Goal: Information Seeking & Learning: Check status

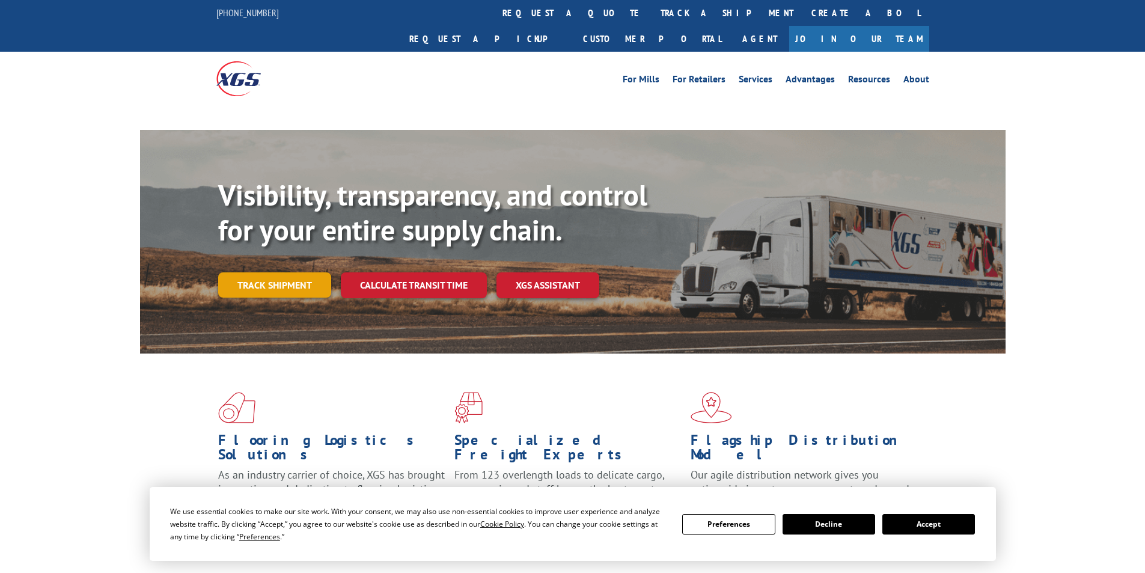
click at [276, 272] on link "Track shipment" at bounding box center [274, 284] width 113 height 25
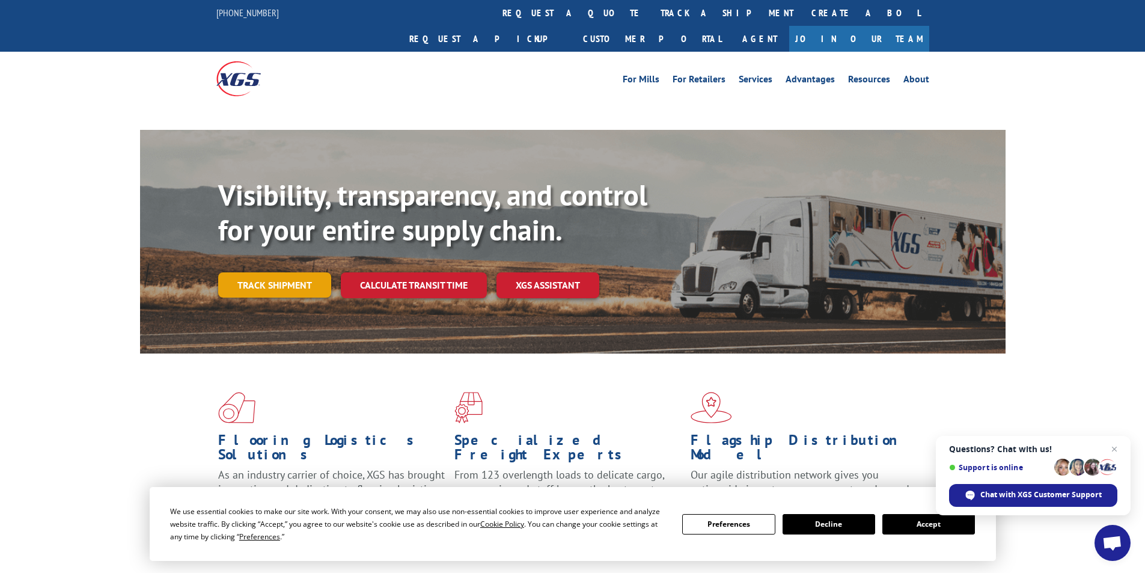
click at [301, 272] on link "Track shipment" at bounding box center [274, 284] width 113 height 25
click at [274, 272] on link "Track shipment" at bounding box center [274, 284] width 113 height 25
click at [292, 272] on link "Track shipment" at bounding box center [274, 284] width 113 height 25
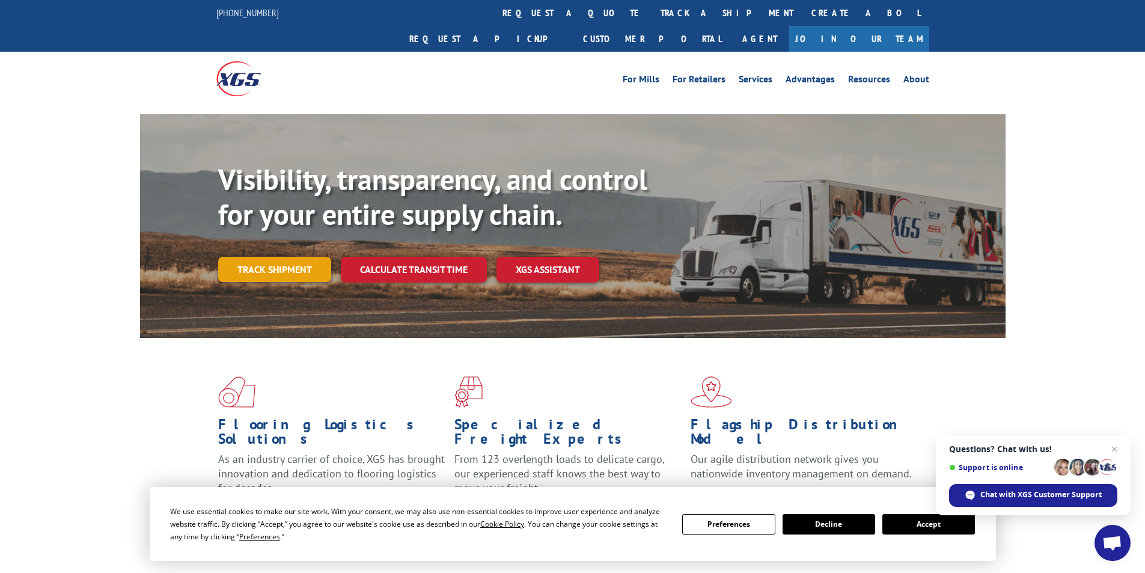
click at [288, 257] on link "Track shipment" at bounding box center [274, 269] width 113 height 25
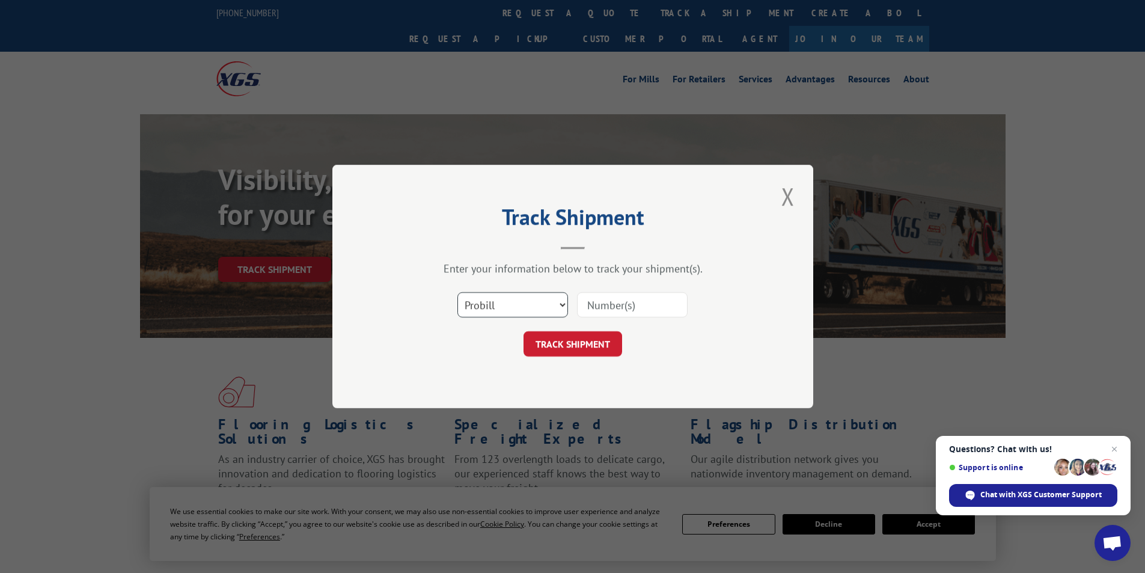
click at [536, 304] on select "Select category... Probill BOL PO" at bounding box center [513, 304] width 111 height 25
select select "bol"
click at [458, 292] on select "Select category... Probill BOL PO" at bounding box center [513, 304] width 111 height 25
paste input "4869973"
type input "4869973"
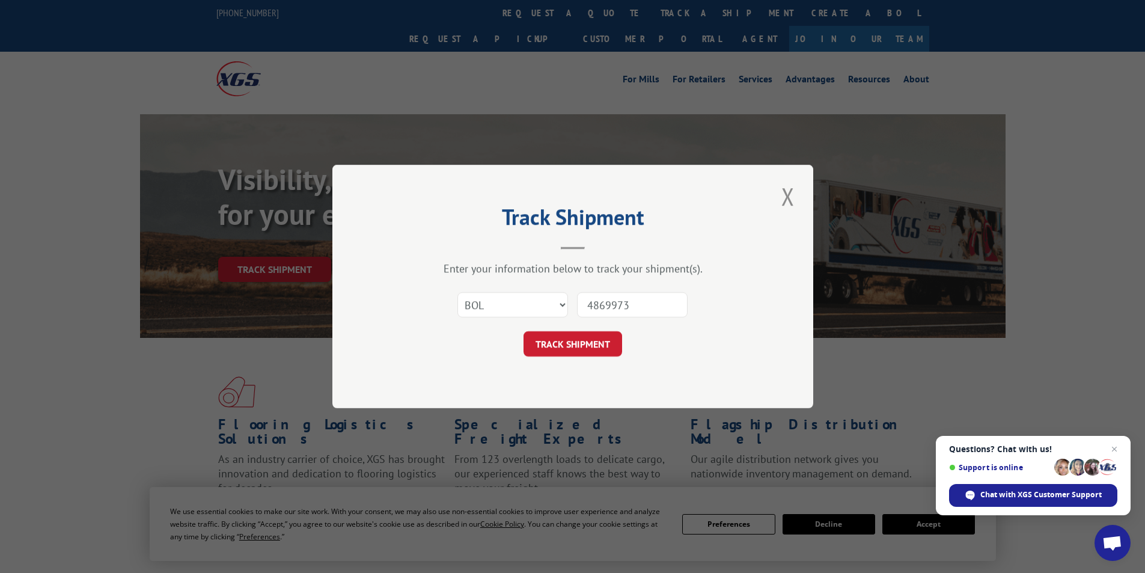
click at [592, 346] on button "TRACK SHIPMENT" at bounding box center [573, 343] width 99 height 25
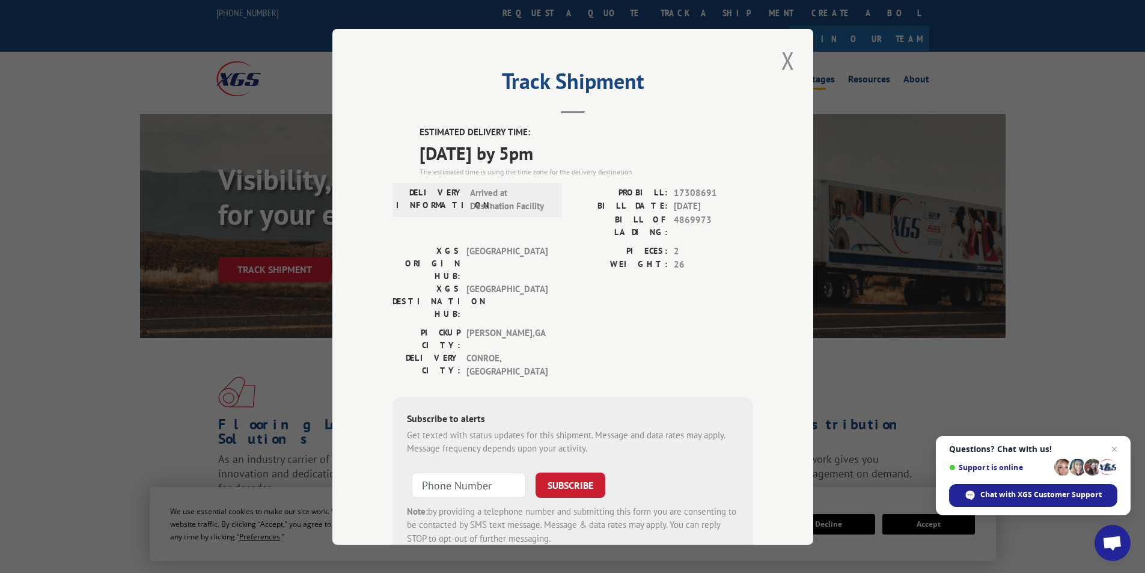
click at [782, 56] on button "Close modal" at bounding box center [788, 60] width 20 height 33
